Goal: Task Accomplishment & Management: Use online tool/utility

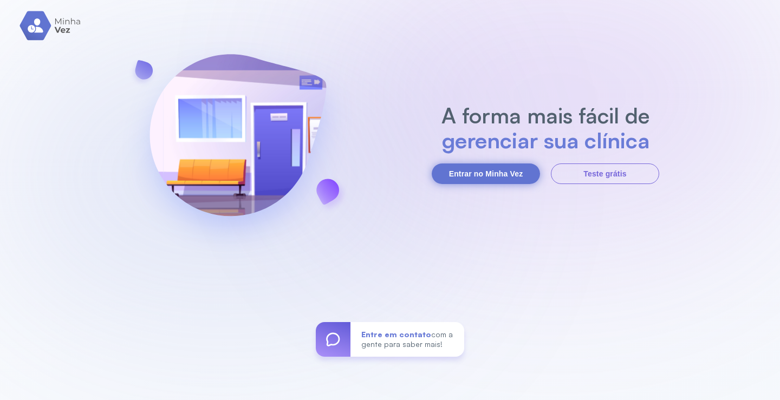
click at [483, 175] on button "Entrar no Minha Vez" at bounding box center [486, 174] width 108 height 21
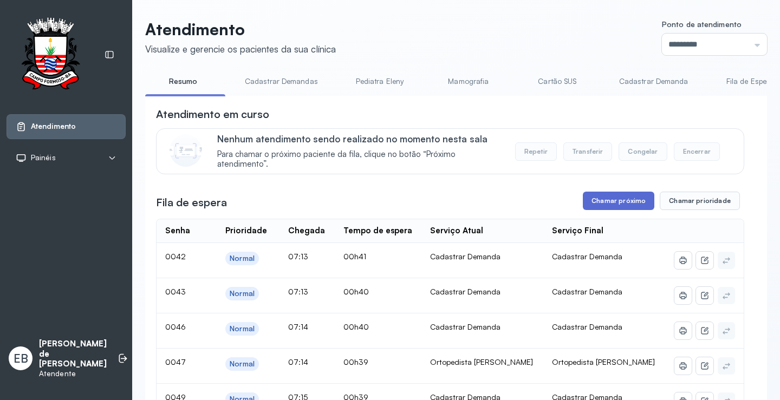
click at [595, 201] on button "Chamar próximo" at bounding box center [618, 201] width 71 height 18
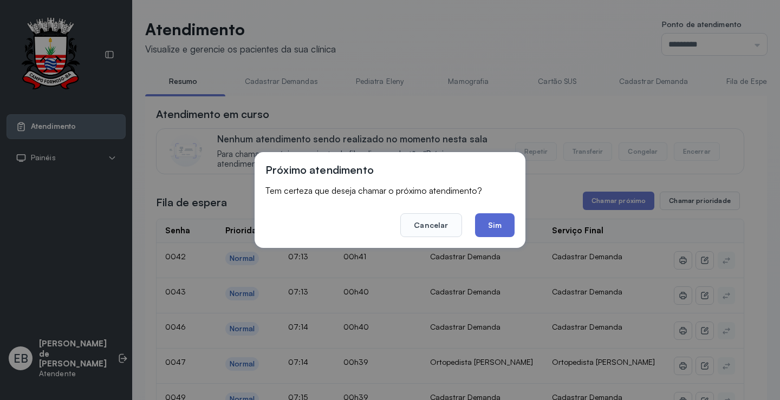
click at [492, 224] on button "Sim" at bounding box center [495, 225] width 40 height 24
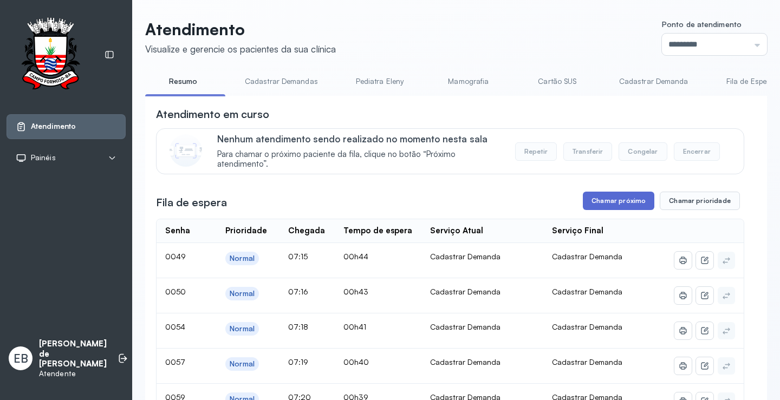
click at [615, 205] on button "Chamar próximo" at bounding box center [618, 201] width 71 height 18
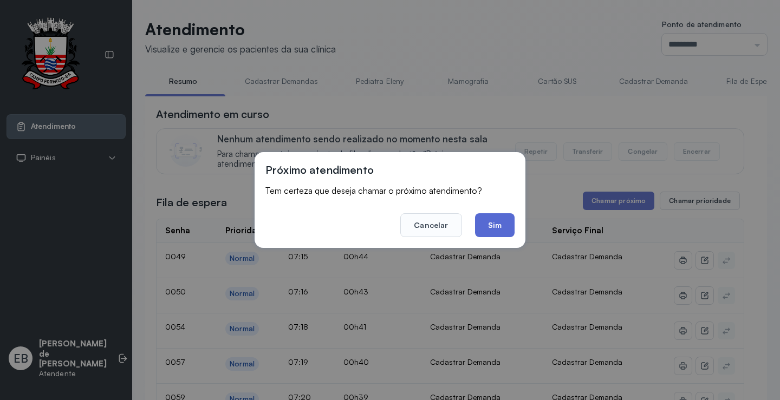
click at [492, 225] on button "Sim" at bounding box center [495, 225] width 40 height 24
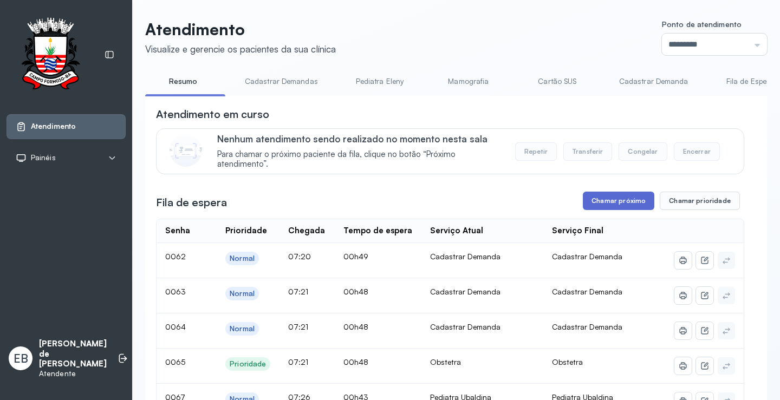
click at [591, 206] on button "Chamar próximo" at bounding box center [618, 201] width 71 height 18
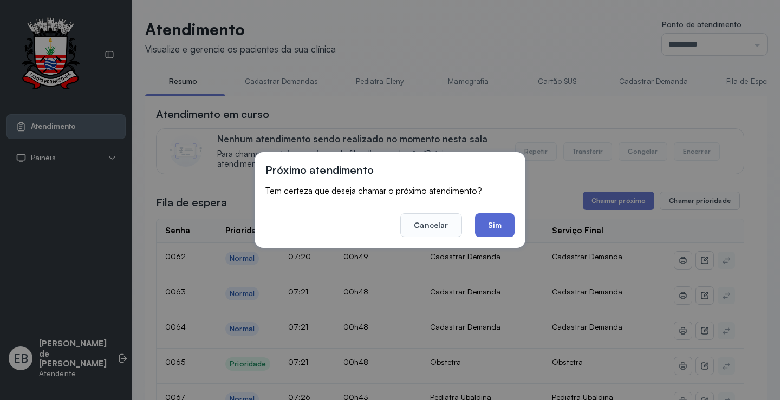
click at [497, 221] on button "Sim" at bounding box center [495, 225] width 40 height 24
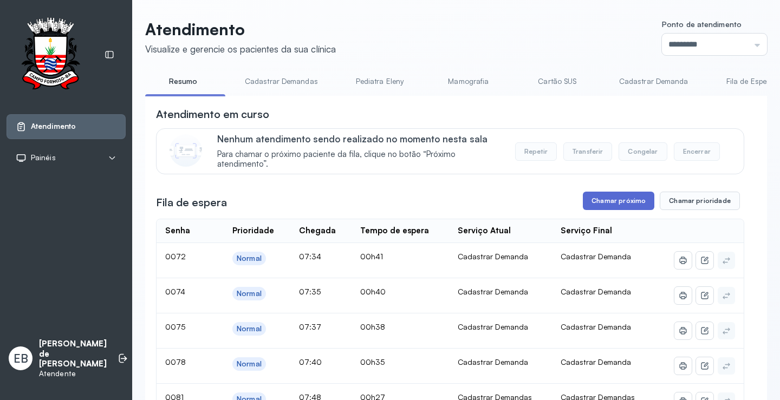
click at [597, 195] on button "Chamar próximo" at bounding box center [618, 201] width 71 height 18
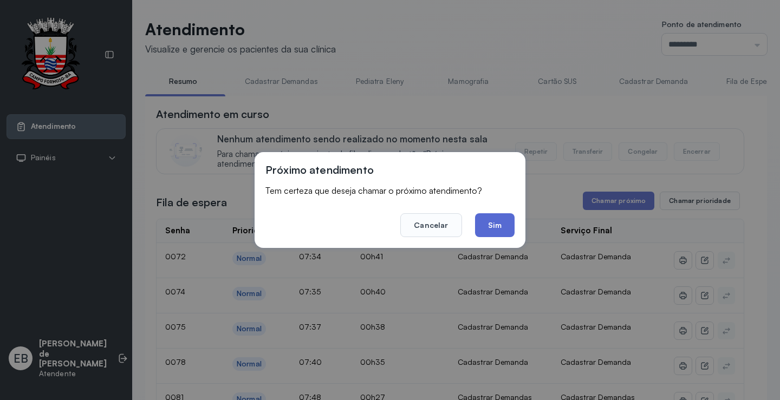
click at [497, 219] on button "Sim" at bounding box center [495, 225] width 40 height 24
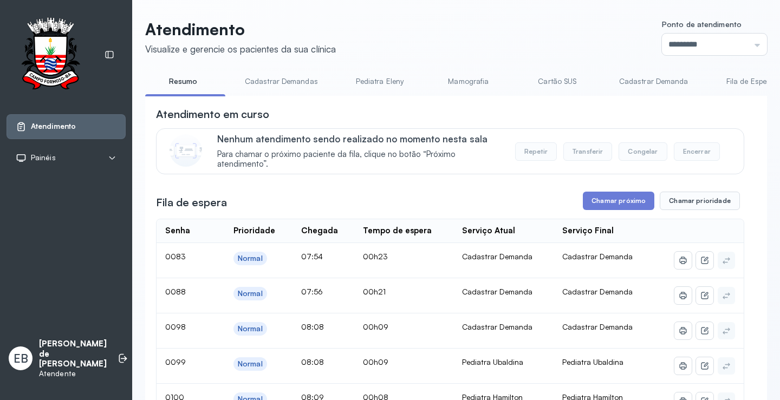
scroll to position [54, 0]
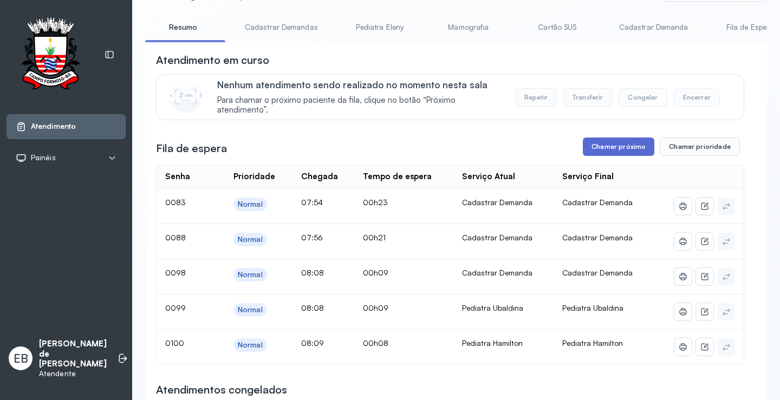
click at [625, 148] on button "Chamar próximo" at bounding box center [618, 147] width 71 height 18
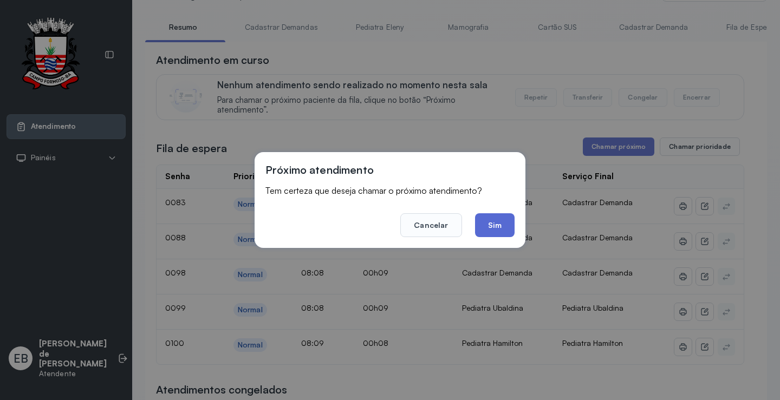
click at [490, 221] on button "Sim" at bounding box center [495, 225] width 40 height 24
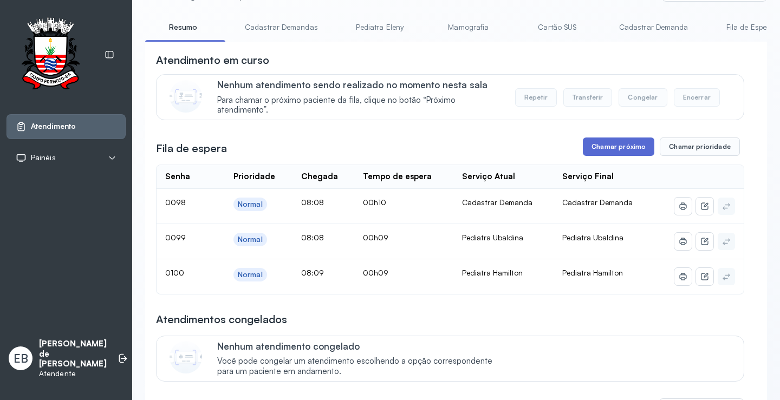
click at [610, 147] on button "Chamar próximo" at bounding box center [618, 147] width 71 height 18
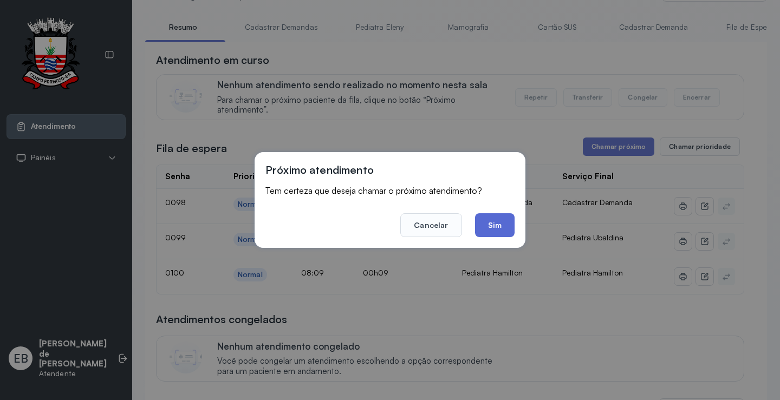
click at [497, 219] on button "Sim" at bounding box center [495, 225] width 40 height 24
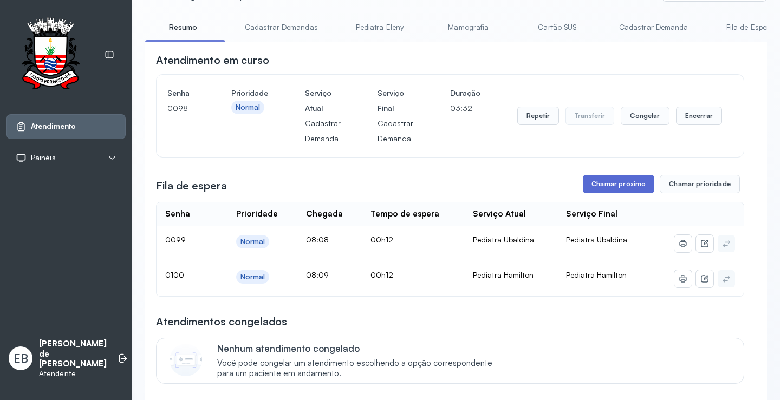
click at [622, 193] on button "Chamar próximo" at bounding box center [618, 184] width 71 height 18
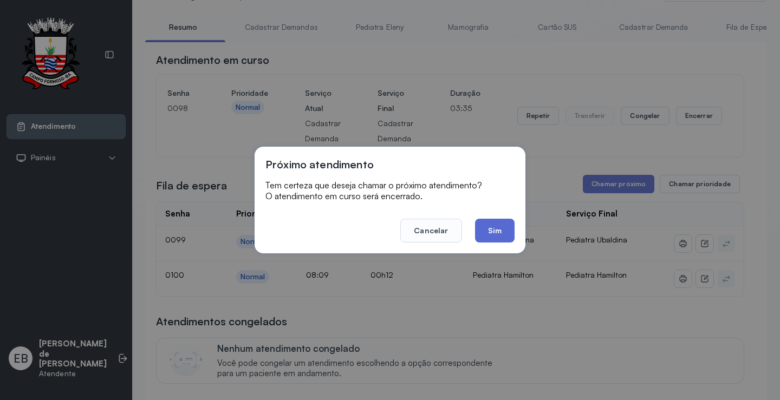
click at [493, 227] on button "Sim" at bounding box center [495, 231] width 40 height 24
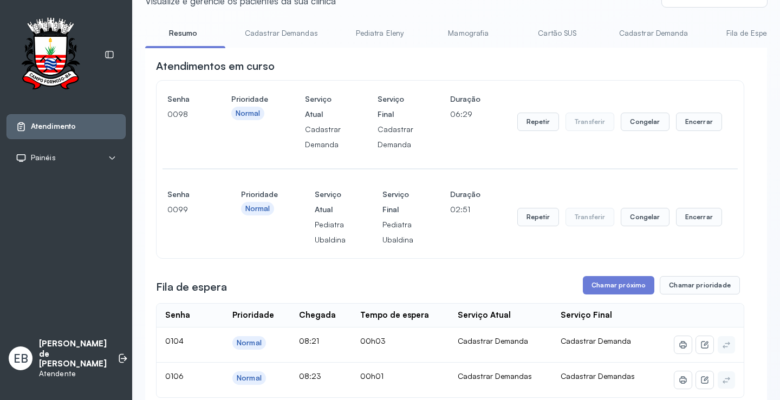
scroll to position [108, 0]
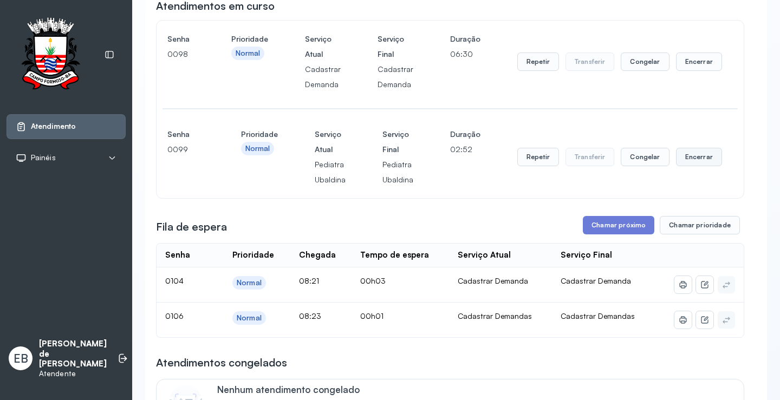
click at [694, 158] on button "Encerrar" at bounding box center [699, 157] width 46 height 18
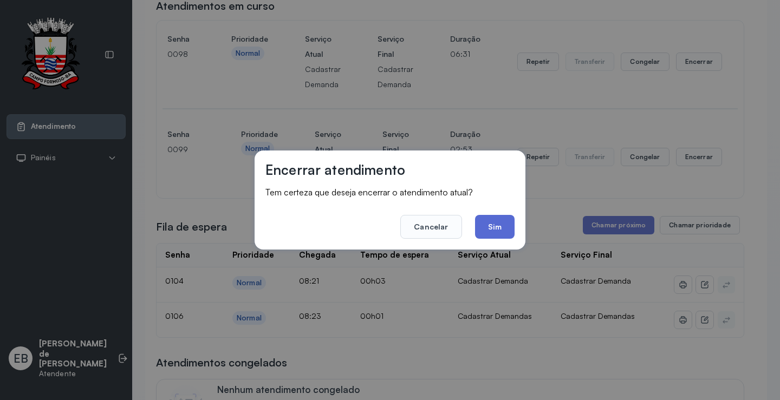
click at [503, 225] on button "Sim" at bounding box center [495, 227] width 40 height 24
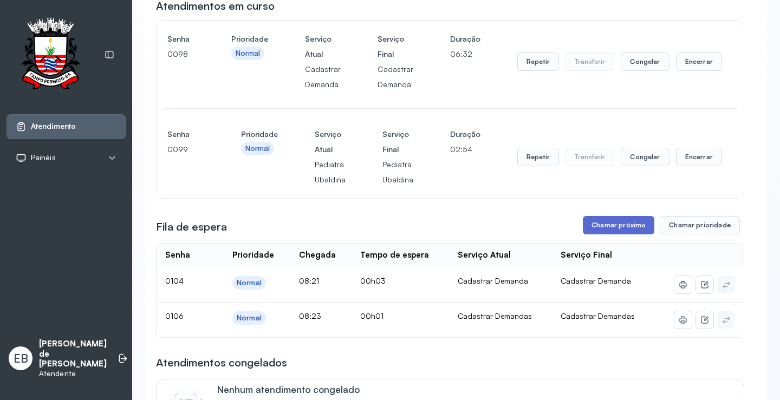
scroll to position [0, 0]
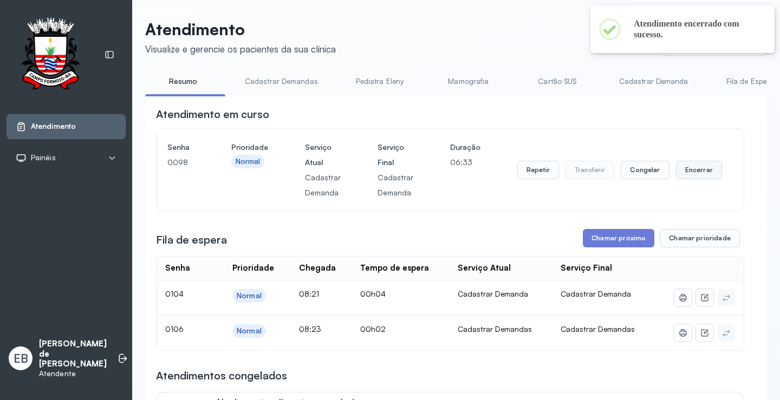
click at [689, 177] on button "Encerrar" at bounding box center [699, 170] width 46 height 18
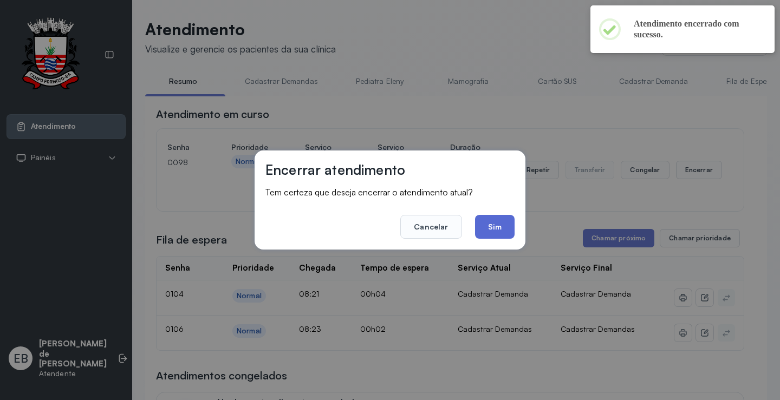
click at [507, 228] on button "Sim" at bounding box center [495, 227] width 40 height 24
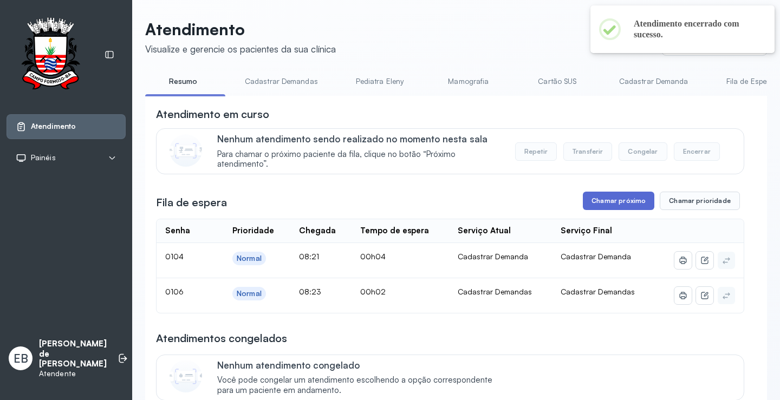
click at [610, 203] on button "Chamar próximo" at bounding box center [618, 201] width 71 height 18
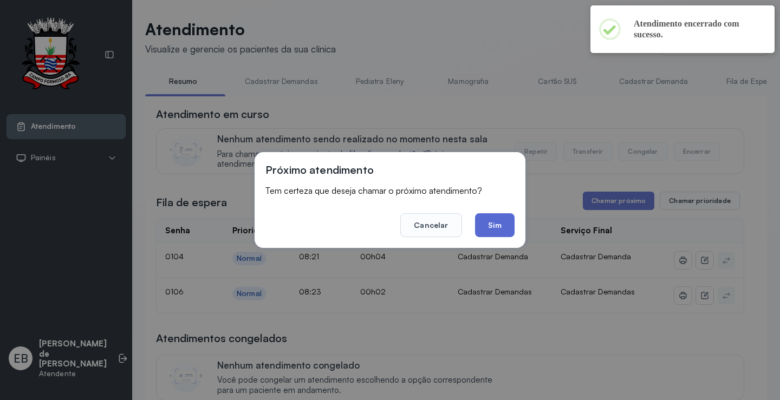
click at [508, 225] on button "Sim" at bounding box center [495, 225] width 40 height 24
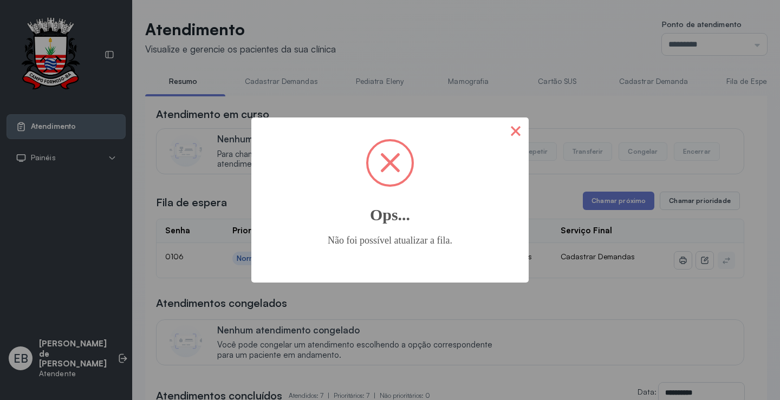
click at [516, 132] on button "×" at bounding box center [516, 131] width 26 height 26
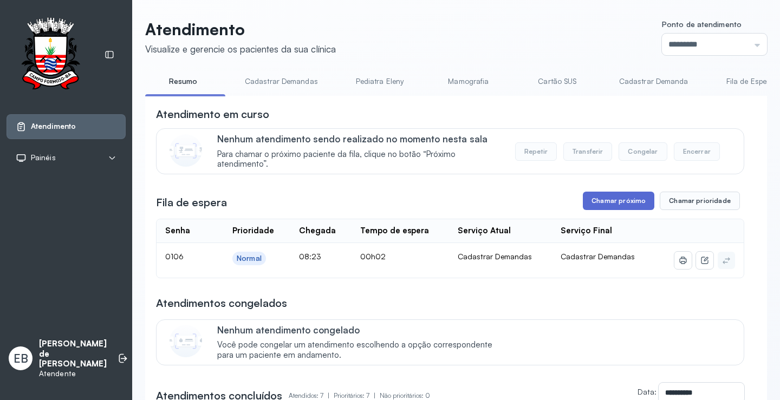
click at [601, 205] on button "Chamar próximo" at bounding box center [618, 201] width 71 height 18
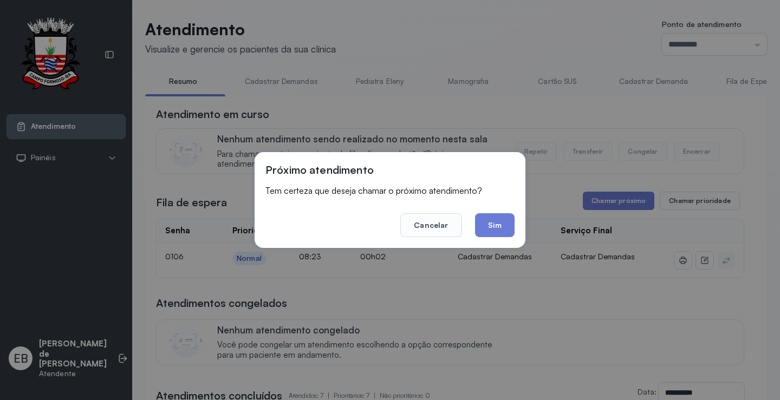
click at [487, 222] on button "Sim" at bounding box center [495, 225] width 40 height 24
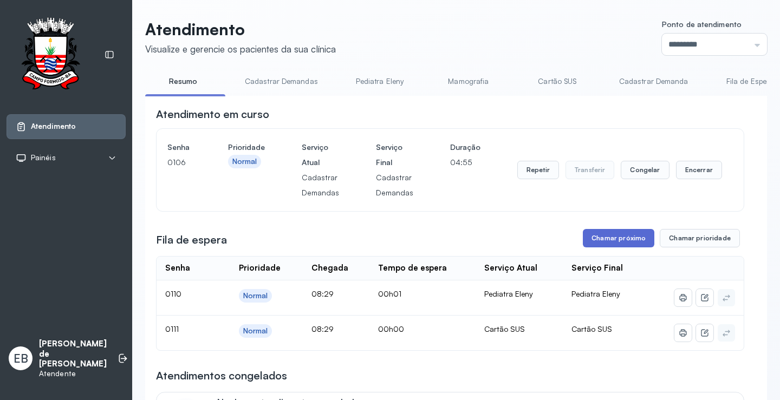
click at [600, 237] on button "Chamar próximo" at bounding box center [618, 238] width 71 height 18
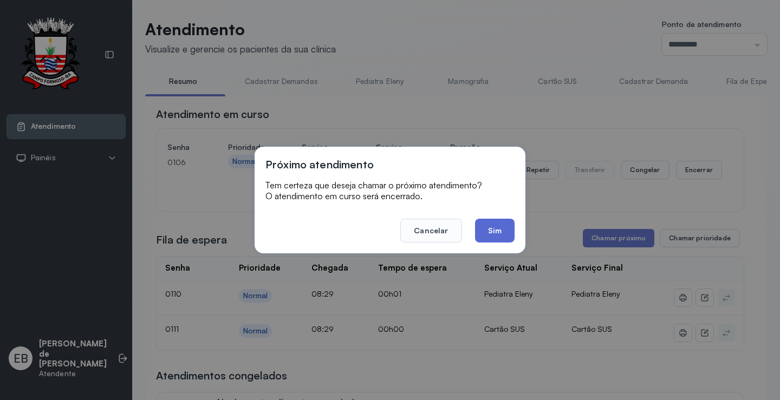
click at [497, 236] on button "Sim" at bounding box center [495, 231] width 40 height 24
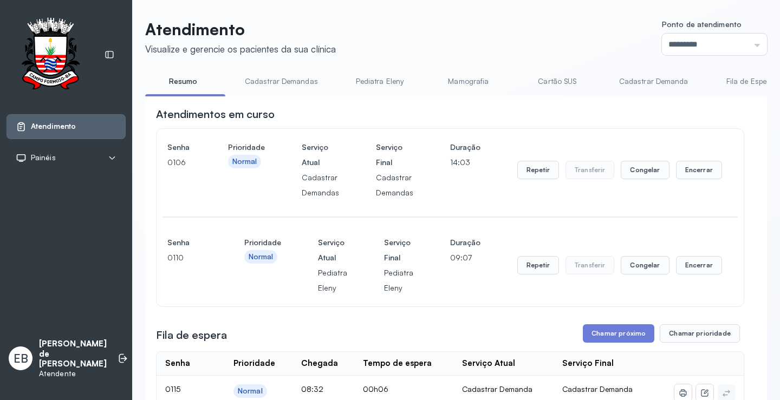
scroll to position [162, 0]
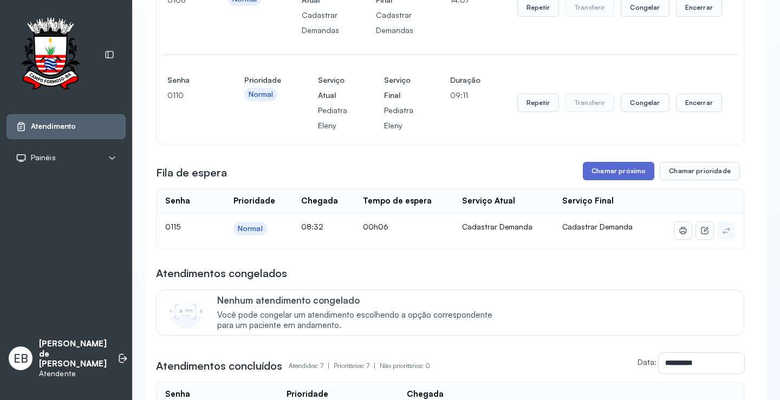
click at [621, 170] on button "Chamar próximo" at bounding box center [618, 171] width 71 height 18
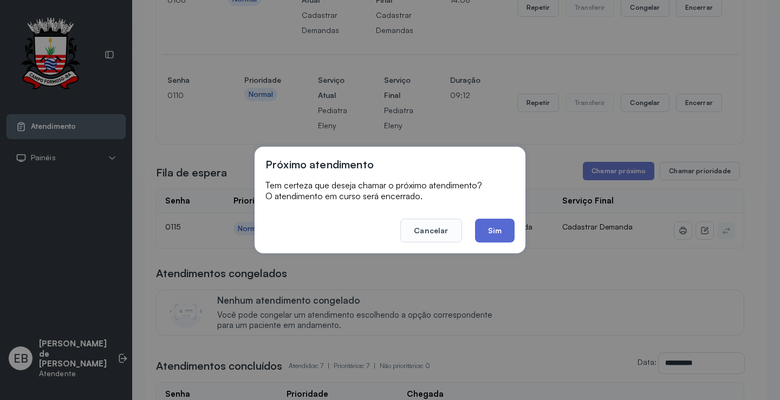
click at [507, 233] on button "Sim" at bounding box center [495, 231] width 40 height 24
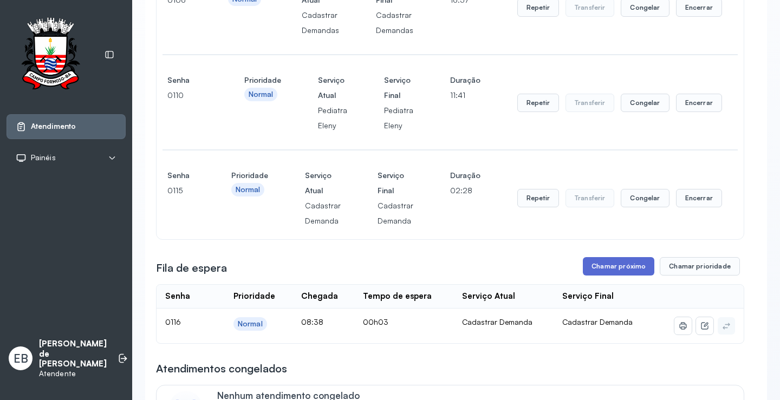
click at [622, 267] on button "Chamar próximo" at bounding box center [618, 266] width 71 height 18
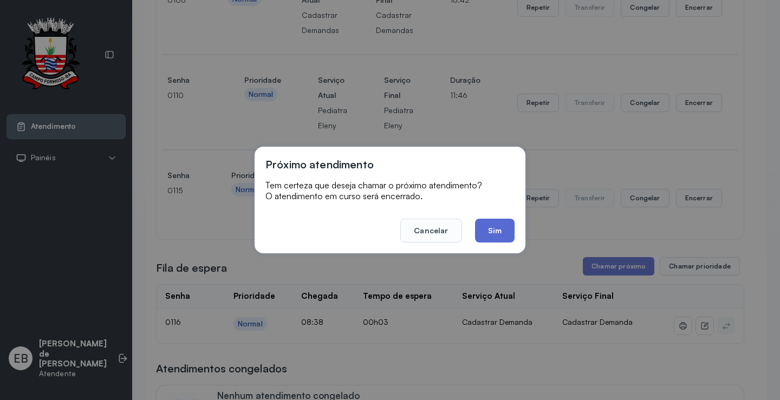
click at [491, 236] on button "Sim" at bounding box center [495, 231] width 40 height 24
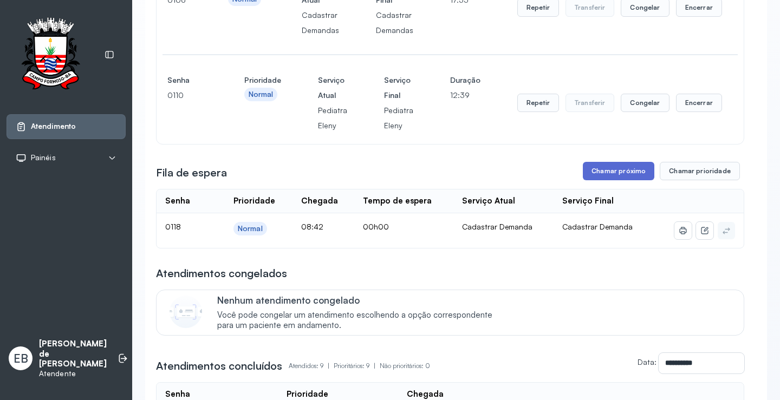
click at [641, 174] on button "Chamar próximo" at bounding box center [618, 171] width 71 height 18
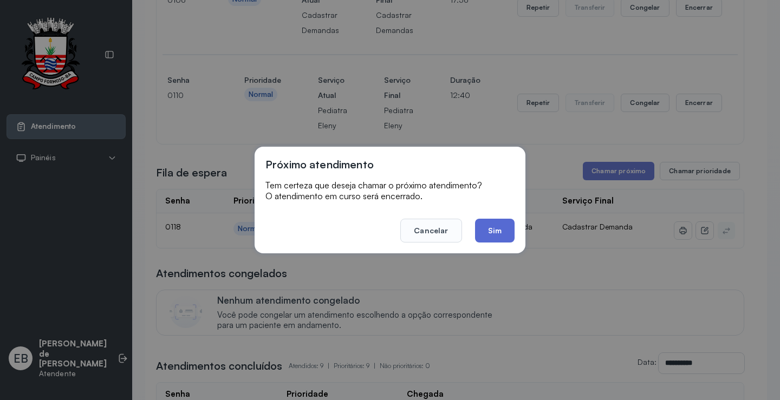
click at [509, 230] on button "Sim" at bounding box center [495, 231] width 40 height 24
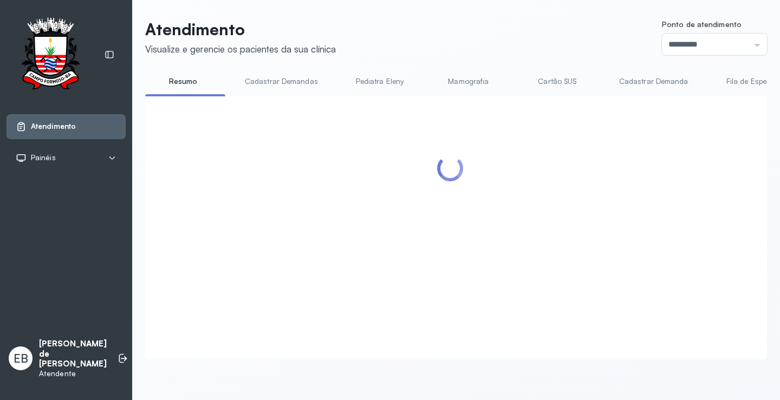
scroll to position [54, 0]
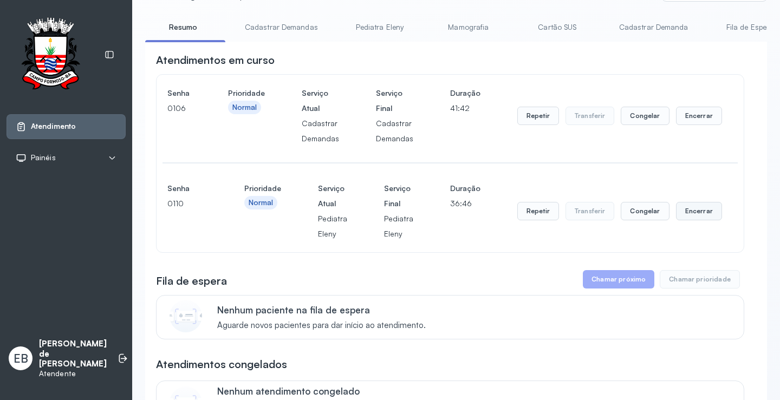
click at [698, 214] on button "Encerrar" at bounding box center [699, 211] width 46 height 18
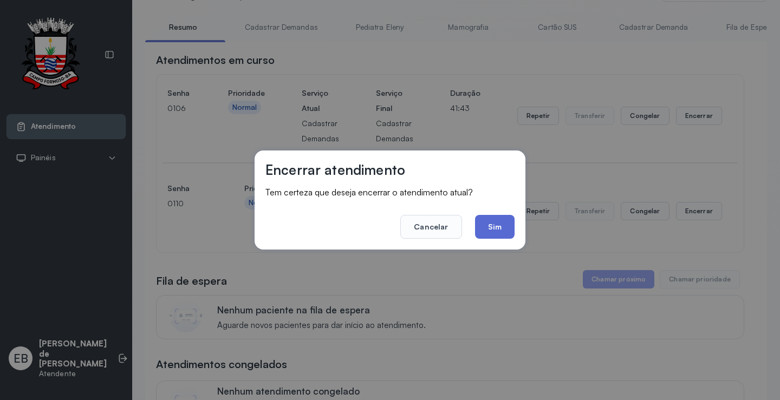
click at [493, 225] on button "Sim" at bounding box center [495, 227] width 40 height 24
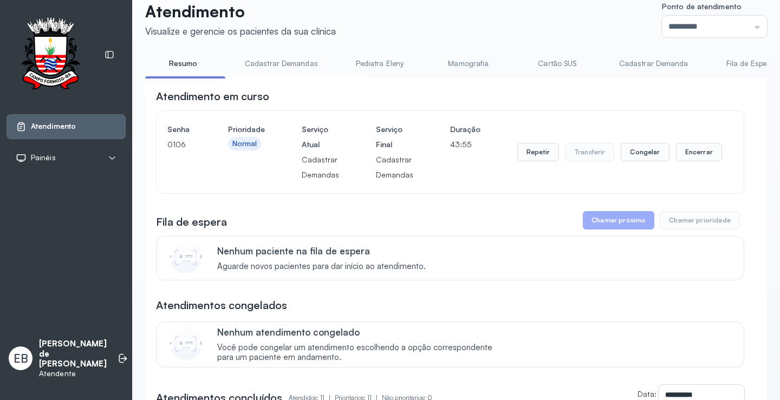
scroll to position [0, 0]
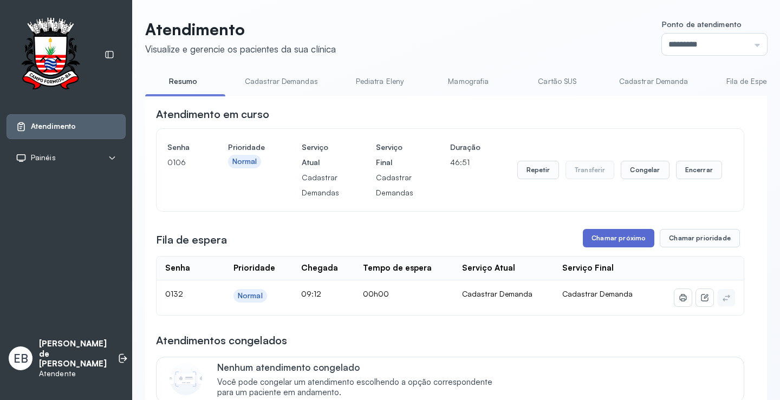
click at [610, 238] on button "Chamar próximo" at bounding box center [618, 238] width 71 height 18
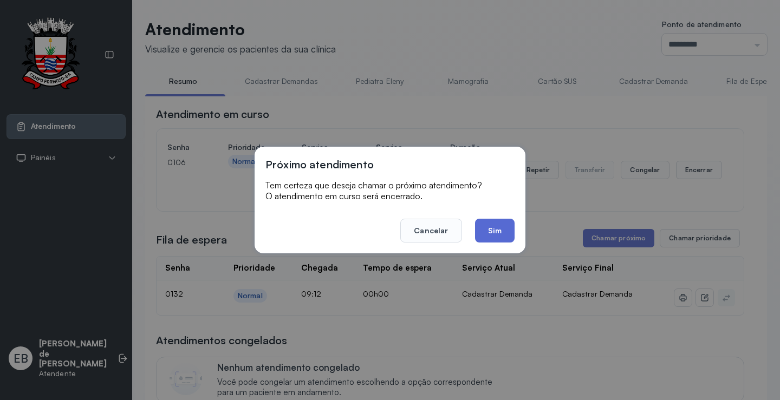
click at [497, 233] on button "Sim" at bounding box center [495, 231] width 40 height 24
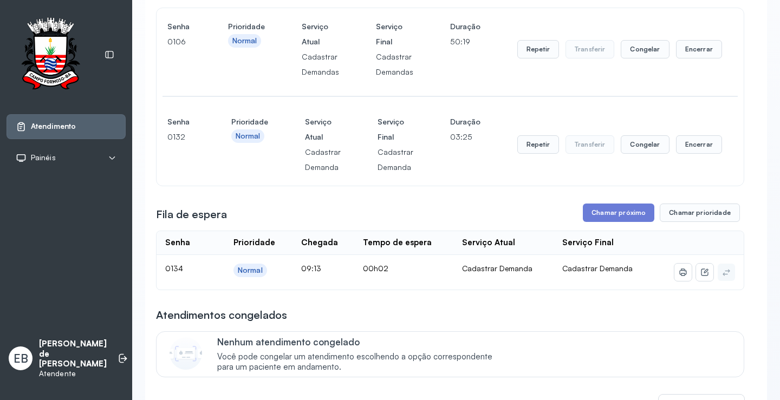
scroll to position [54, 0]
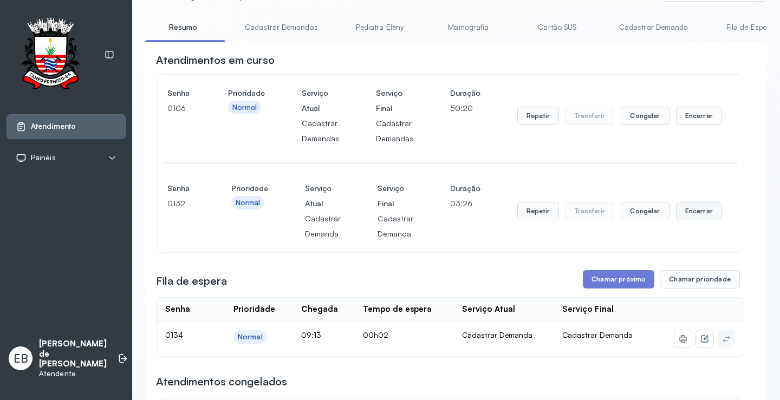
click at [685, 217] on button "Encerrar" at bounding box center [699, 211] width 46 height 18
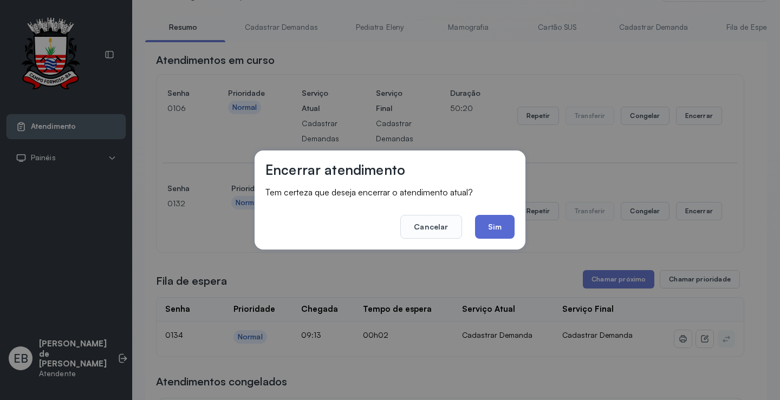
click at [506, 226] on button "Sim" at bounding box center [495, 227] width 40 height 24
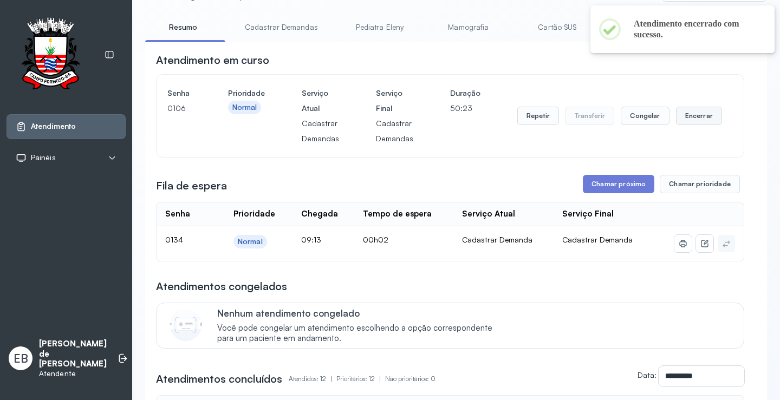
click at [682, 119] on button "Encerrar" at bounding box center [699, 116] width 46 height 18
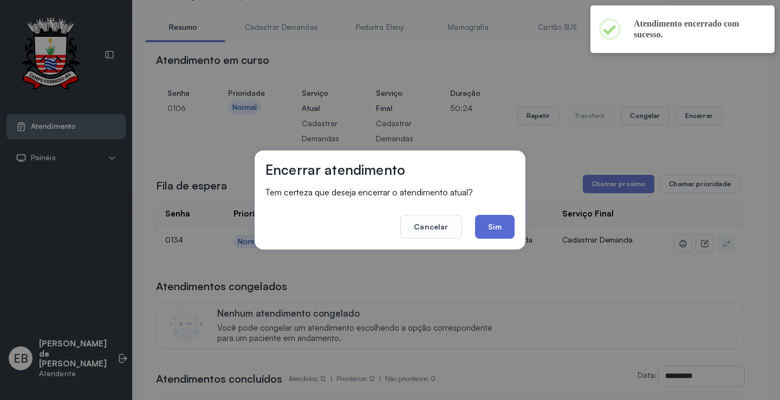
click at [494, 225] on button "Sim" at bounding box center [495, 227] width 40 height 24
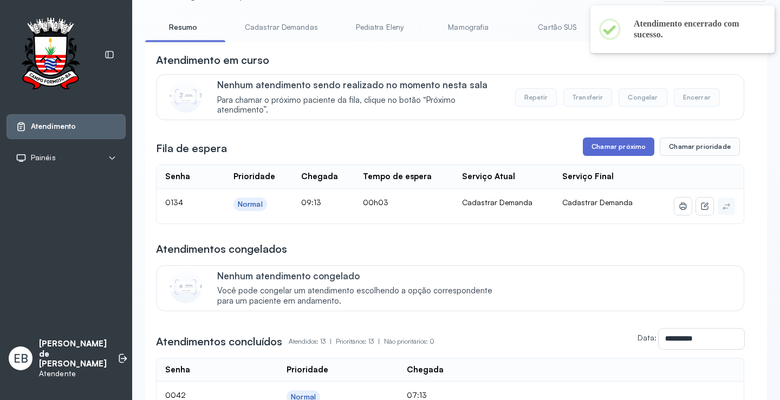
click at [611, 143] on button "Chamar próximo" at bounding box center [618, 147] width 71 height 18
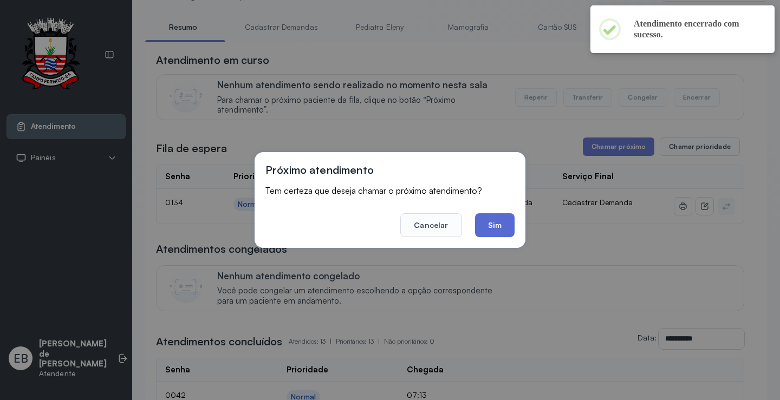
click at [498, 229] on button "Sim" at bounding box center [495, 225] width 40 height 24
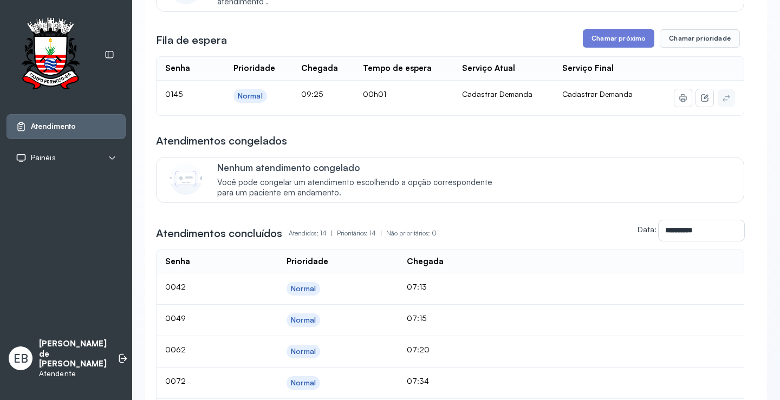
scroll to position [0, 0]
